Goal: Communication & Community: Connect with others

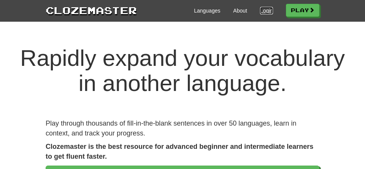
click at [265, 12] on link "Login" at bounding box center [266, 11] width 13 height 8
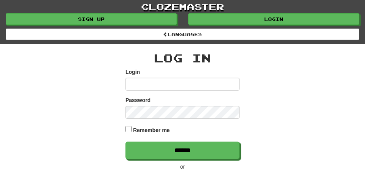
click at [204, 84] on input "Login" at bounding box center [183, 84] width 114 height 13
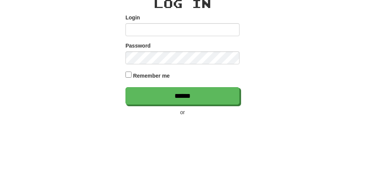
click at [212, 84] on input "Login" at bounding box center [183, 84] width 114 height 13
type input "**********"
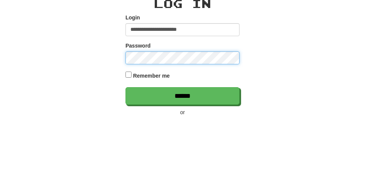
click at [126, 142] on input "******" at bounding box center [183, 150] width 114 height 17
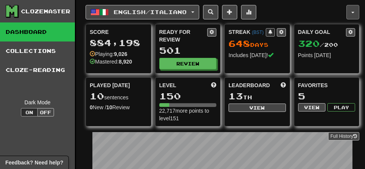
click at [353, 13] on button "button" at bounding box center [353, 12] width 13 height 14
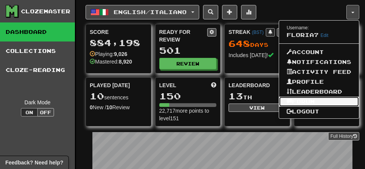
click at [303, 102] on link "Forum" at bounding box center [319, 102] width 80 height 10
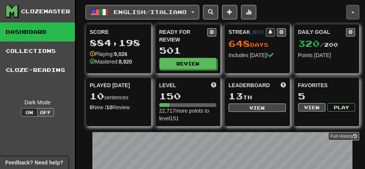
click at [354, 9] on button "button" at bounding box center [353, 12] width 13 height 14
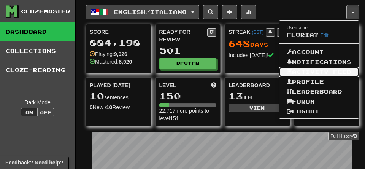
click at [303, 73] on link "Activity Feed" at bounding box center [319, 72] width 80 height 10
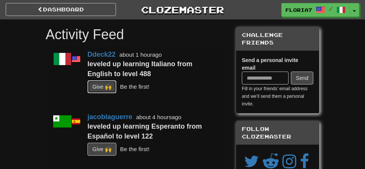
click at [106, 87] on button "G i ve 🙌" at bounding box center [101, 86] width 29 height 13
click at [106, 148] on button "G i ve 🙌" at bounding box center [101, 149] width 29 height 13
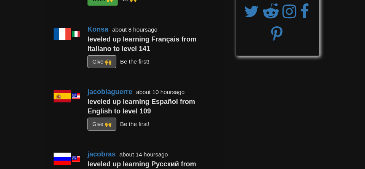
scroll to position [150, 0]
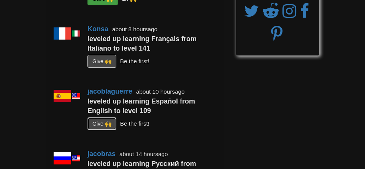
click at [103, 127] on button "G i ve 🙌" at bounding box center [101, 123] width 29 height 13
click at [107, 62] on button "G i ve 🙌" at bounding box center [101, 61] width 29 height 13
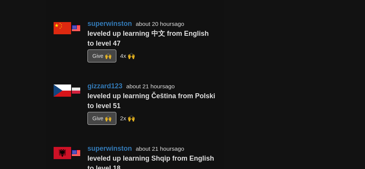
scroll to position [405, 0]
click at [100, 116] on button "G i ve 🙌" at bounding box center [101, 118] width 29 height 13
click at [105, 54] on button "G i ve 🙌" at bounding box center [101, 55] width 29 height 13
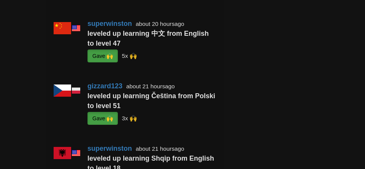
click at [167, 52] on div "G a ve 🙌 5x 🙌" at bounding box center [151, 55] width 129 height 13
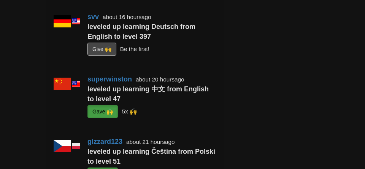
scroll to position [349, 0]
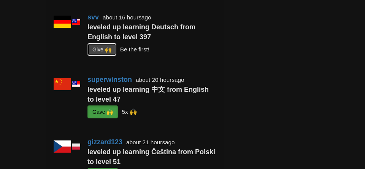
click at [108, 48] on button "G i ve 🙌" at bounding box center [101, 49] width 29 height 13
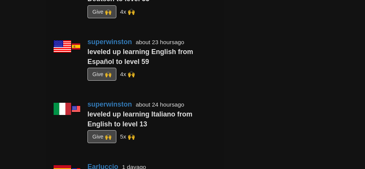
scroll to position [887, 0]
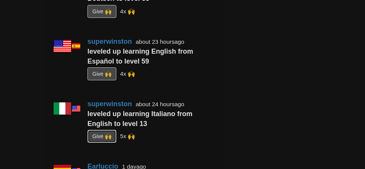
click at [104, 135] on button "G i ve 🙌" at bounding box center [101, 136] width 29 height 13
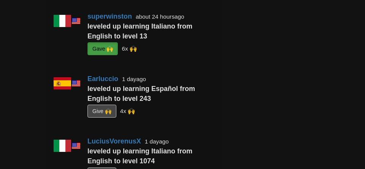
scroll to position [975, 0]
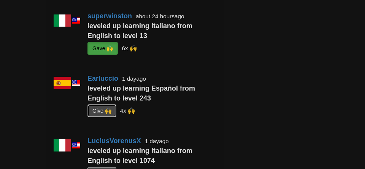
click at [105, 110] on button "G i ve 🙌" at bounding box center [101, 110] width 29 height 13
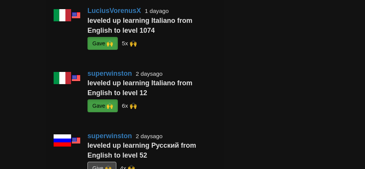
scroll to position [1105, 0]
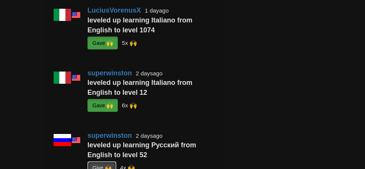
click at [103, 168] on button "G i ve 🙌" at bounding box center [101, 167] width 29 height 13
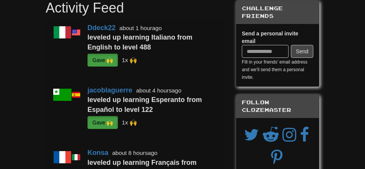
scroll to position [0, 0]
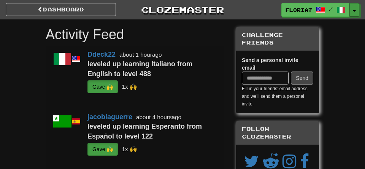
click at [356, 13] on button "Toggle Dropdown" at bounding box center [355, 10] width 10 height 14
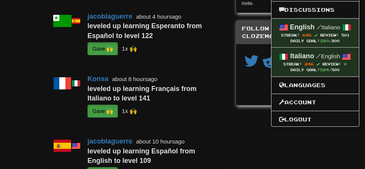
scroll to position [101, 0]
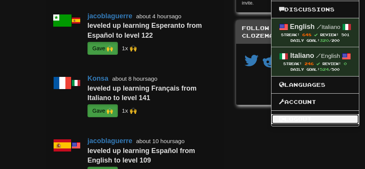
click at [300, 120] on link "Logout" at bounding box center [315, 119] width 87 height 10
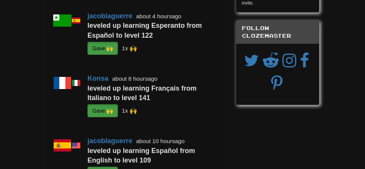
scroll to position [133, 0]
